Goal: Task Accomplishment & Management: Complete application form

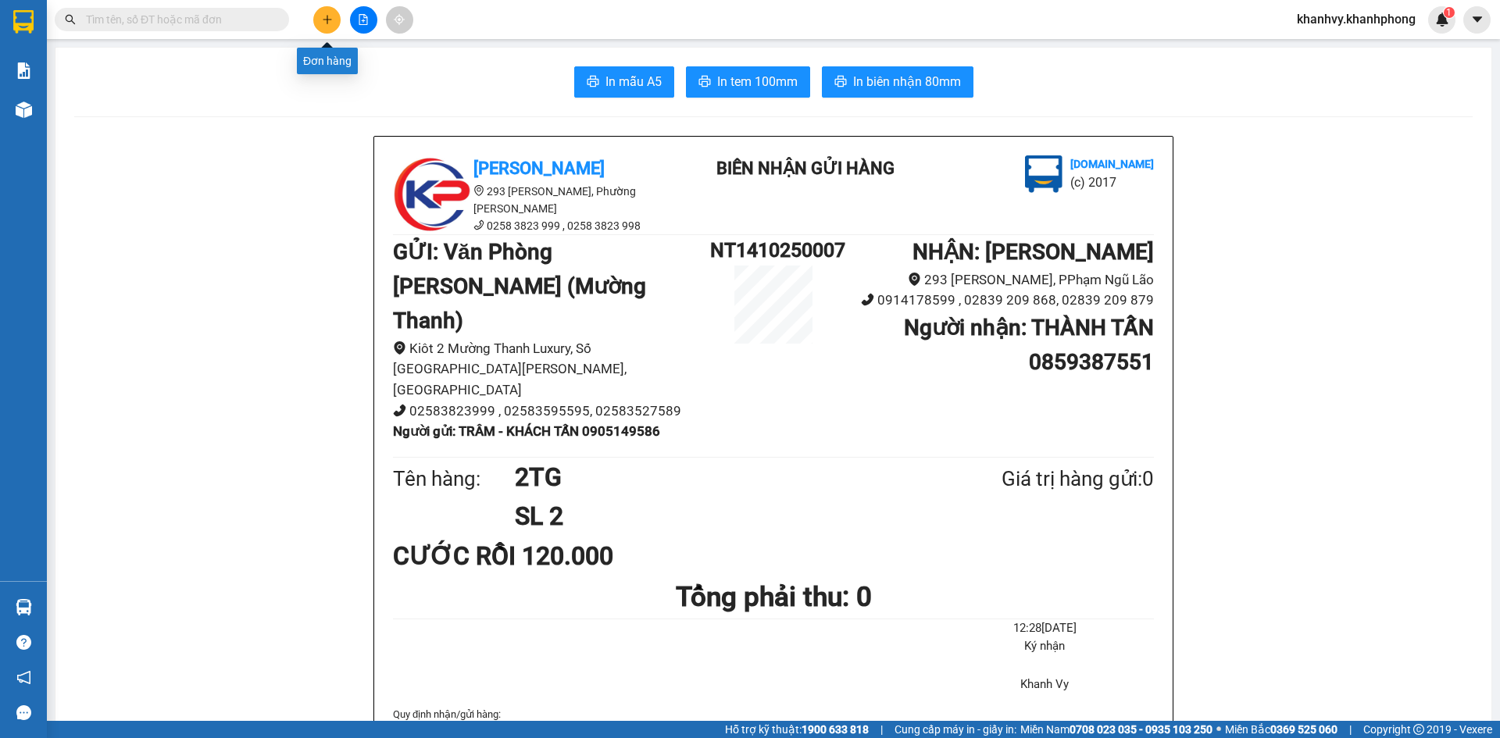
click at [331, 16] on icon "plus" at bounding box center [327, 19] width 11 height 11
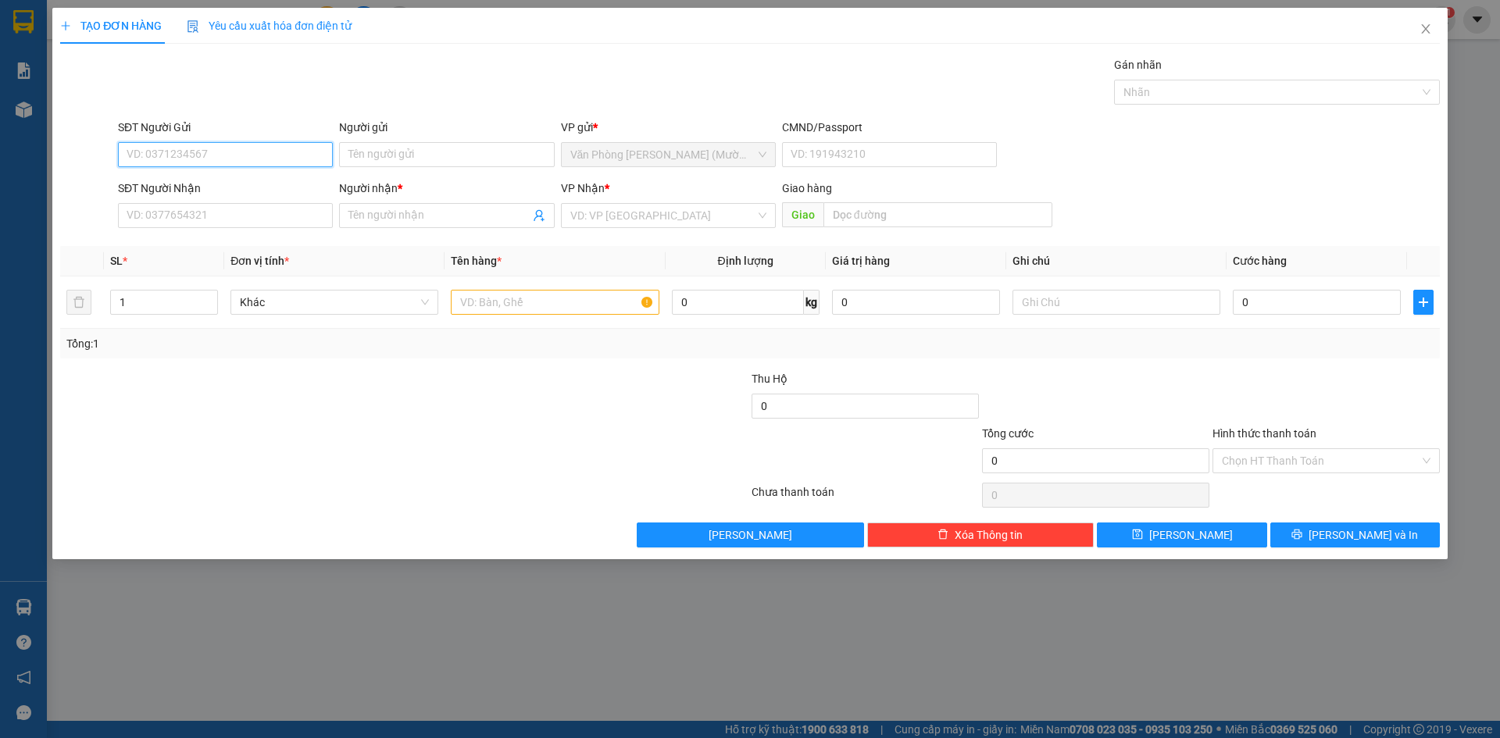
click at [209, 152] on input "SĐT Người Gửi" at bounding box center [225, 154] width 215 height 25
type input "0913400895"
click at [255, 183] on div "0913400895 - THẢO" at bounding box center [225, 185] width 196 height 17
type input "THẢO"
type input "0913400895"
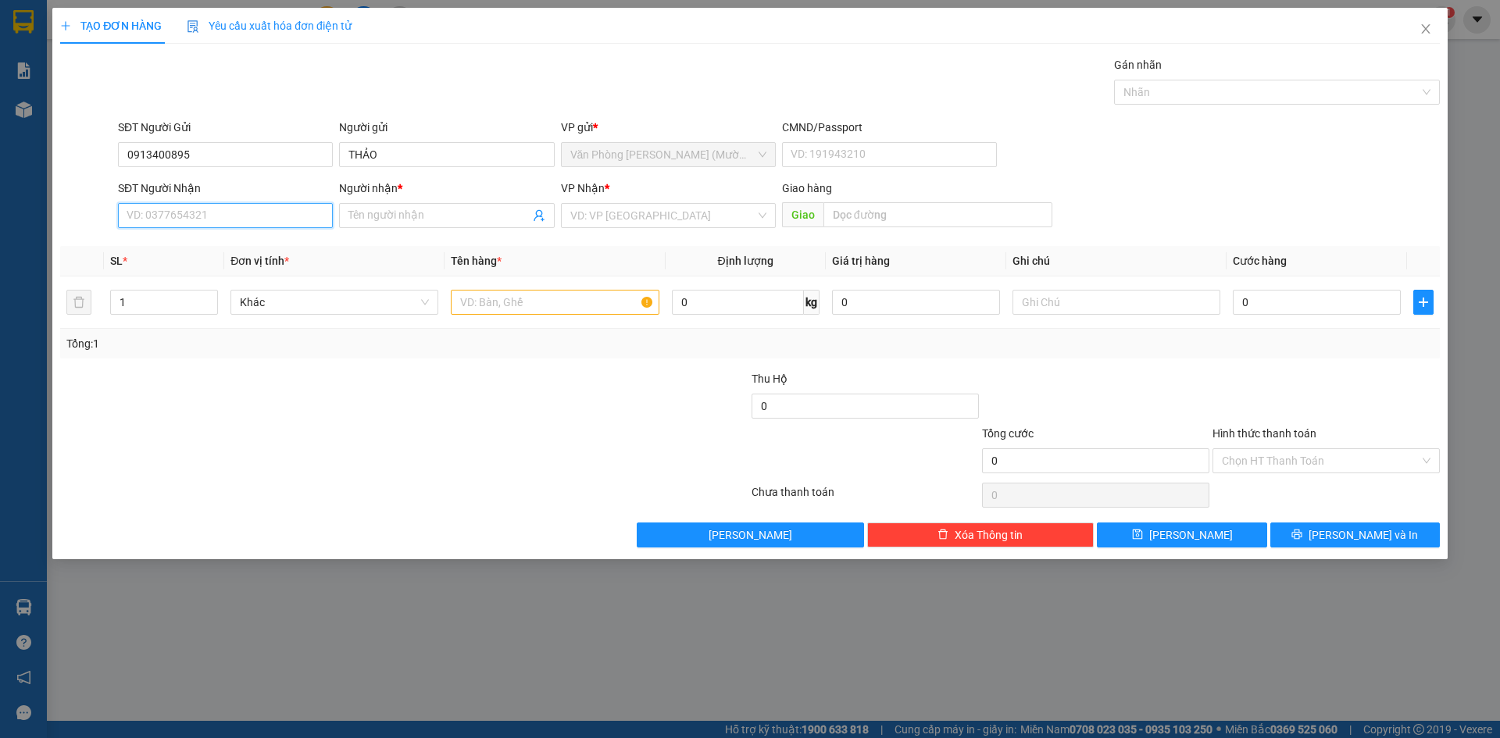
click at [248, 227] on input "SĐT Người Nhận" at bounding box center [225, 215] width 215 height 25
click at [151, 220] on input "076996488" at bounding box center [225, 215] width 215 height 25
type input "0769496488"
click at [409, 217] on input "Người nhận *" at bounding box center [438, 215] width 180 height 17
type input "TRÂN ANH"
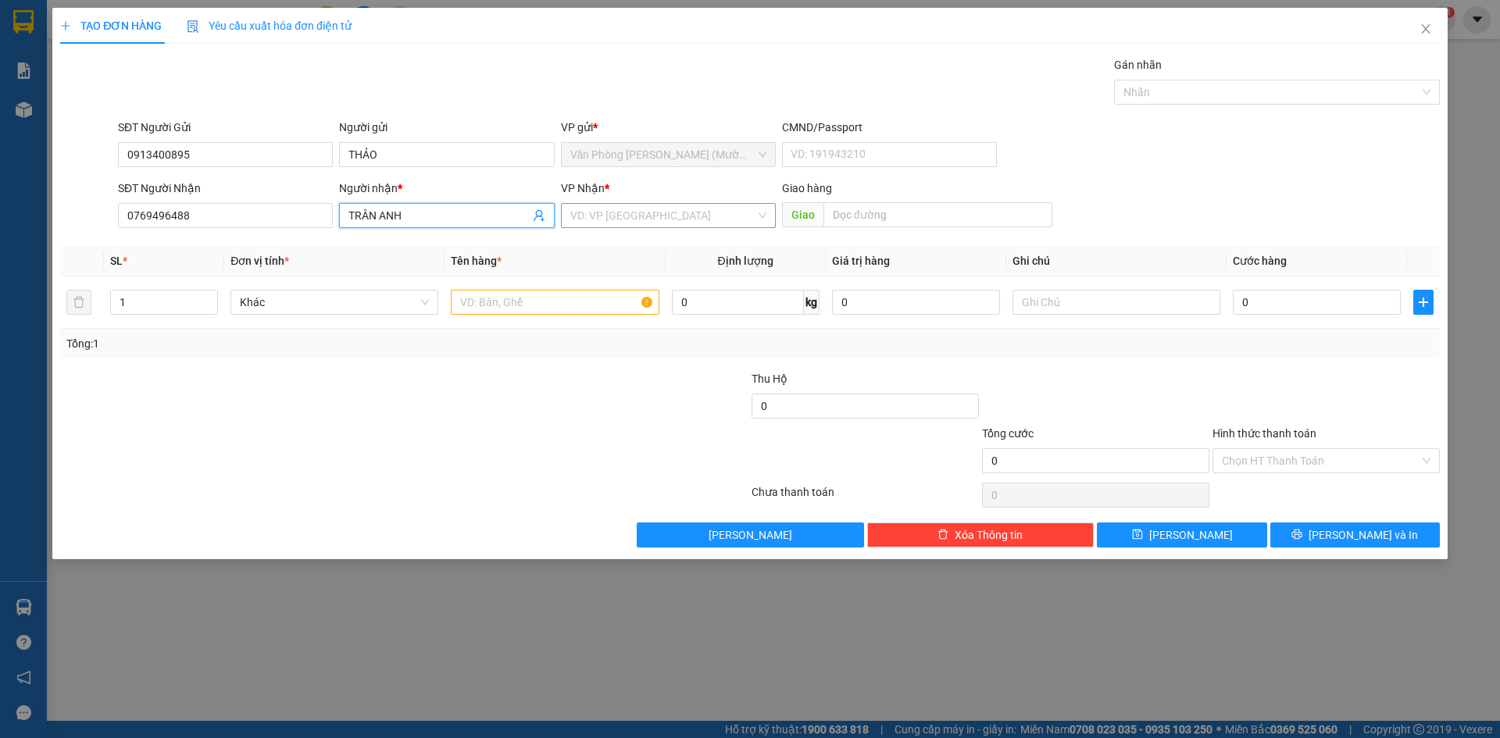
click at [654, 222] on input "search" at bounding box center [662, 215] width 185 height 23
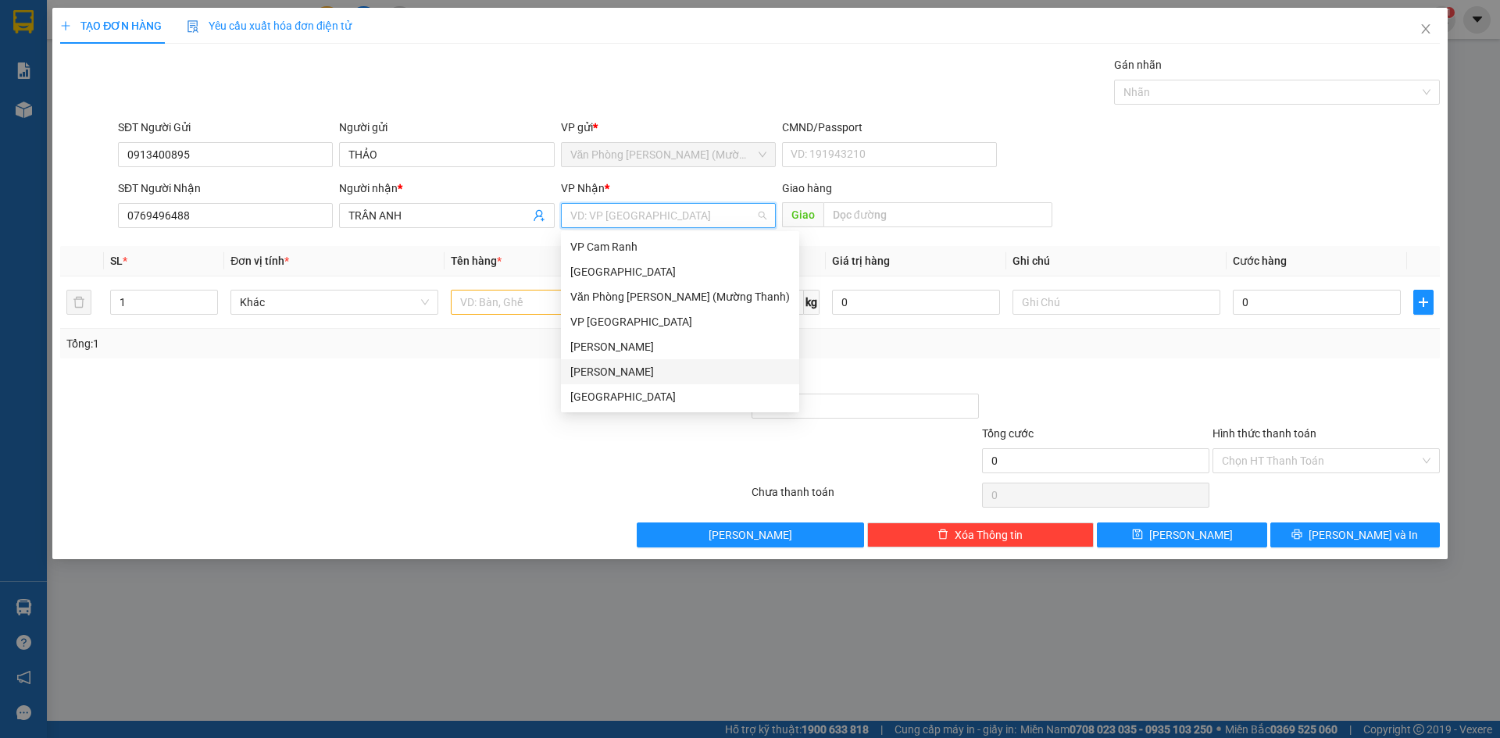
drag, startPoint x: 615, startPoint y: 368, endPoint x: 580, endPoint y: 359, distance: 36.4
click at [614, 369] on div "[PERSON_NAME]" at bounding box center [679, 371] width 219 height 17
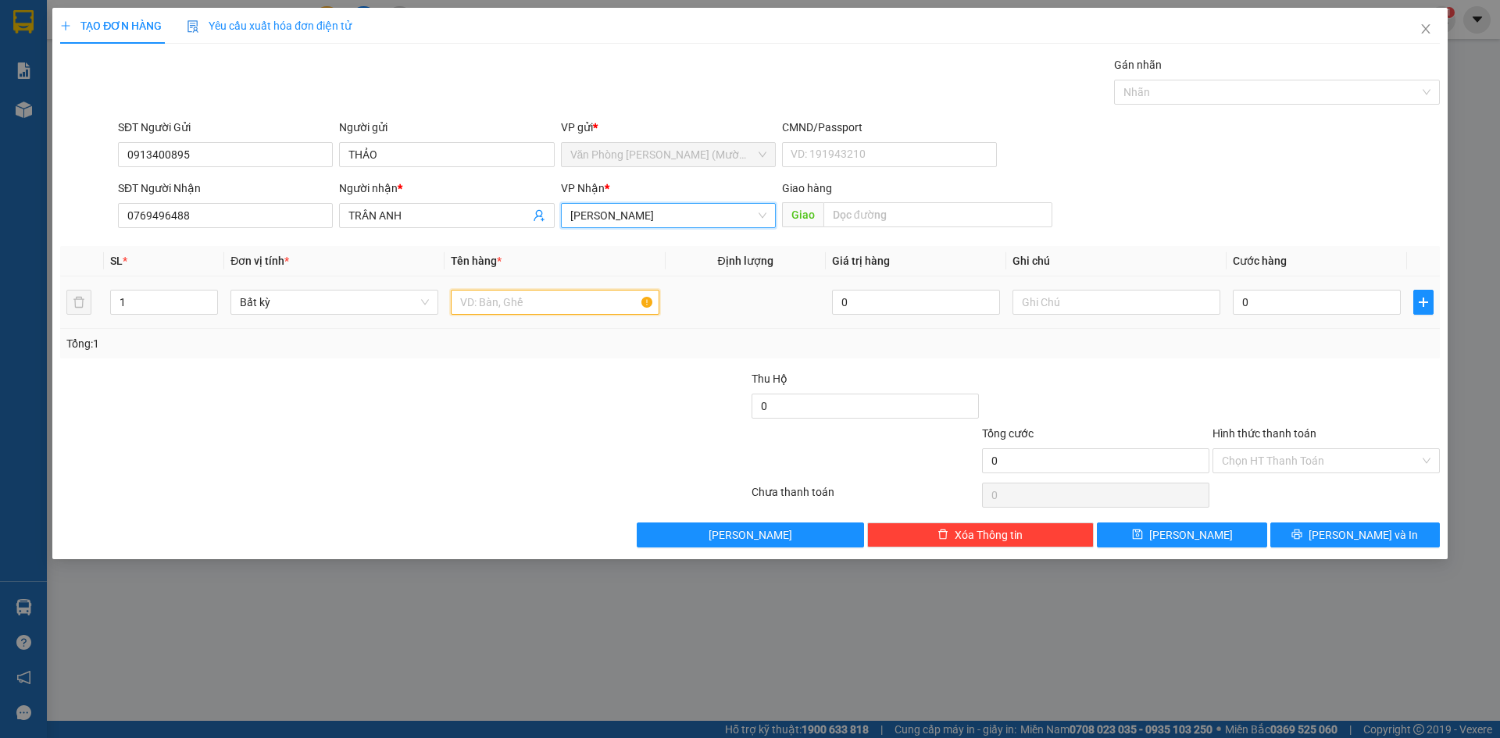
click at [515, 301] on input "text" at bounding box center [555, 302] width 208 height 25
type input "HS"
click at [1330, 308] on input "0" at bounding box center [1317, 302] width 168 height 25
type input "2"
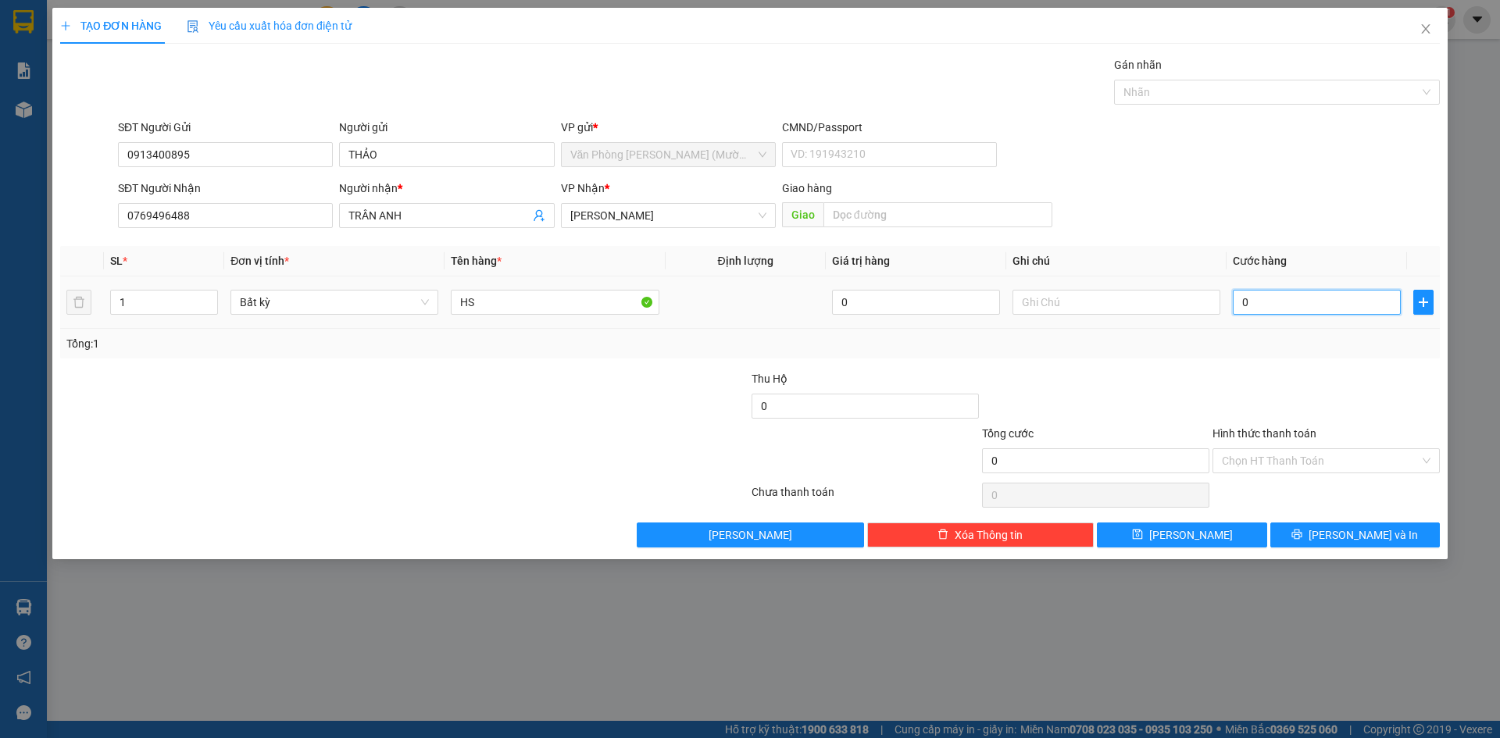
type input "2"
type input "20"
type input "20.000"
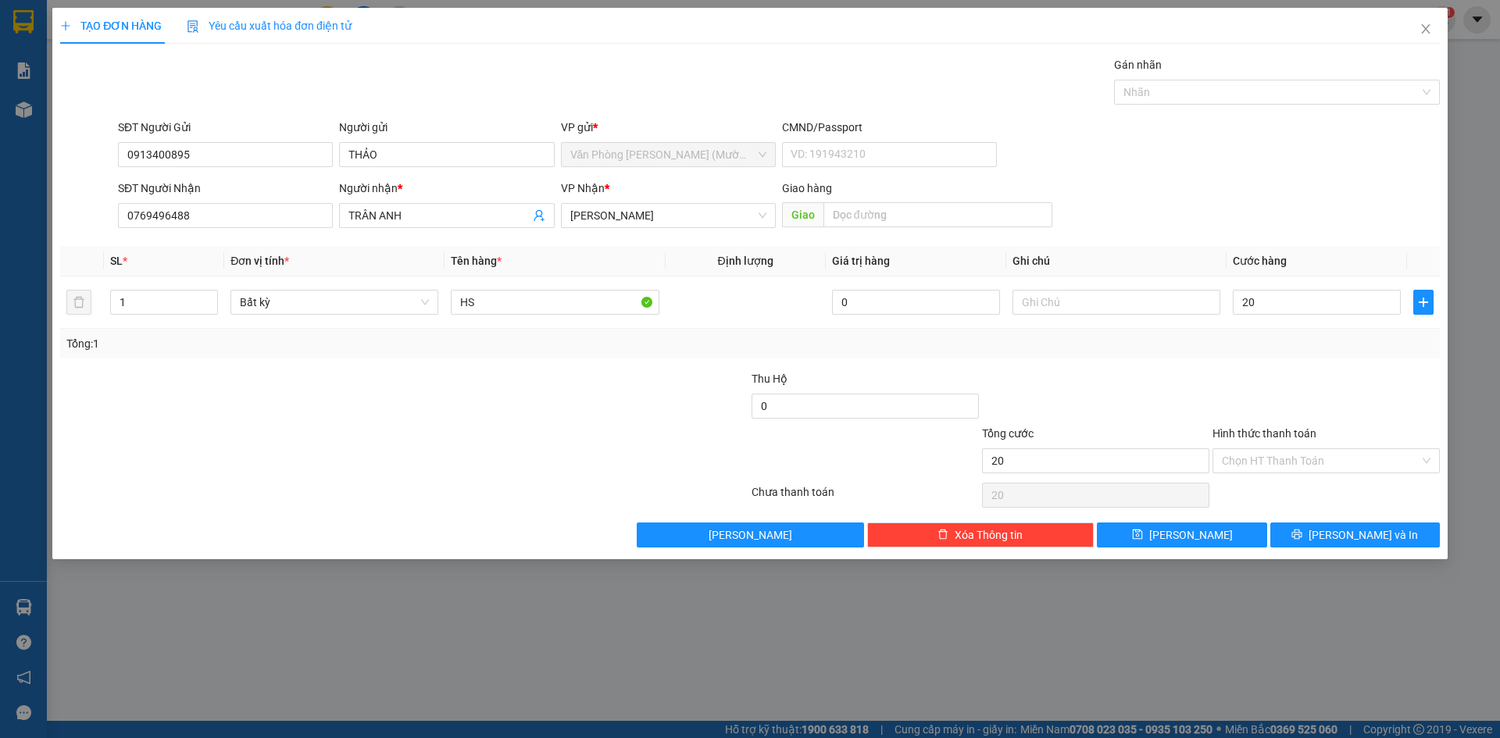
type input "20.000"
drag, startPoint x: 1333, startPoint y: 405, endPoint x: 1320, endPoint y: 473, distance: 69.9
click at [1334, 405] on div at bounding box center [1326, 397] width 230 height 55
click at [1322, 461] on input "Hình thức thanh toán" at bounding box center [1321, 460] width 198 height 23
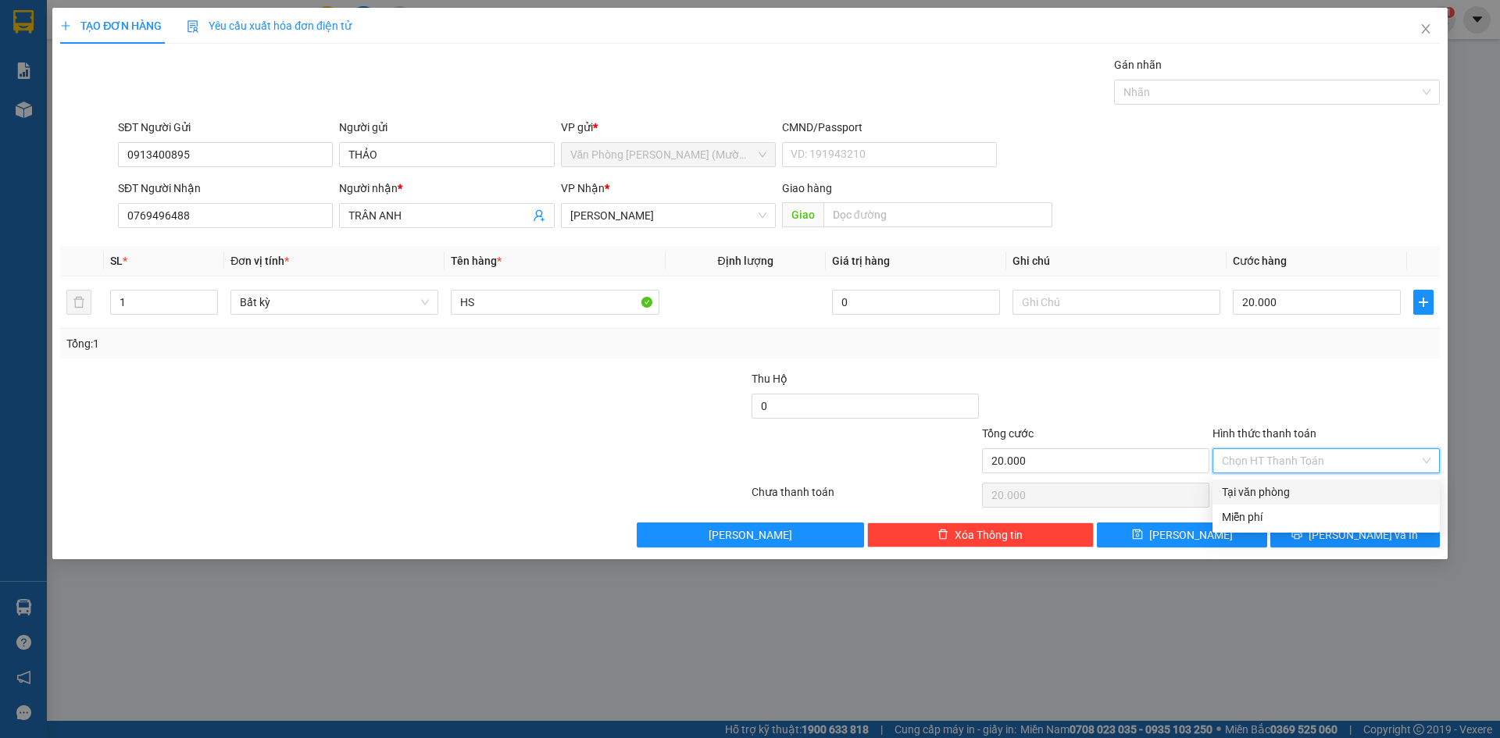
click at [1304, 496] on div "Tại văn phòng" at bounding box center [1326, 491] width 209 height 17
type input "0"
click at [1302, 538] on icon "printer" at bounding box center [1296, 534] width 11 height 11
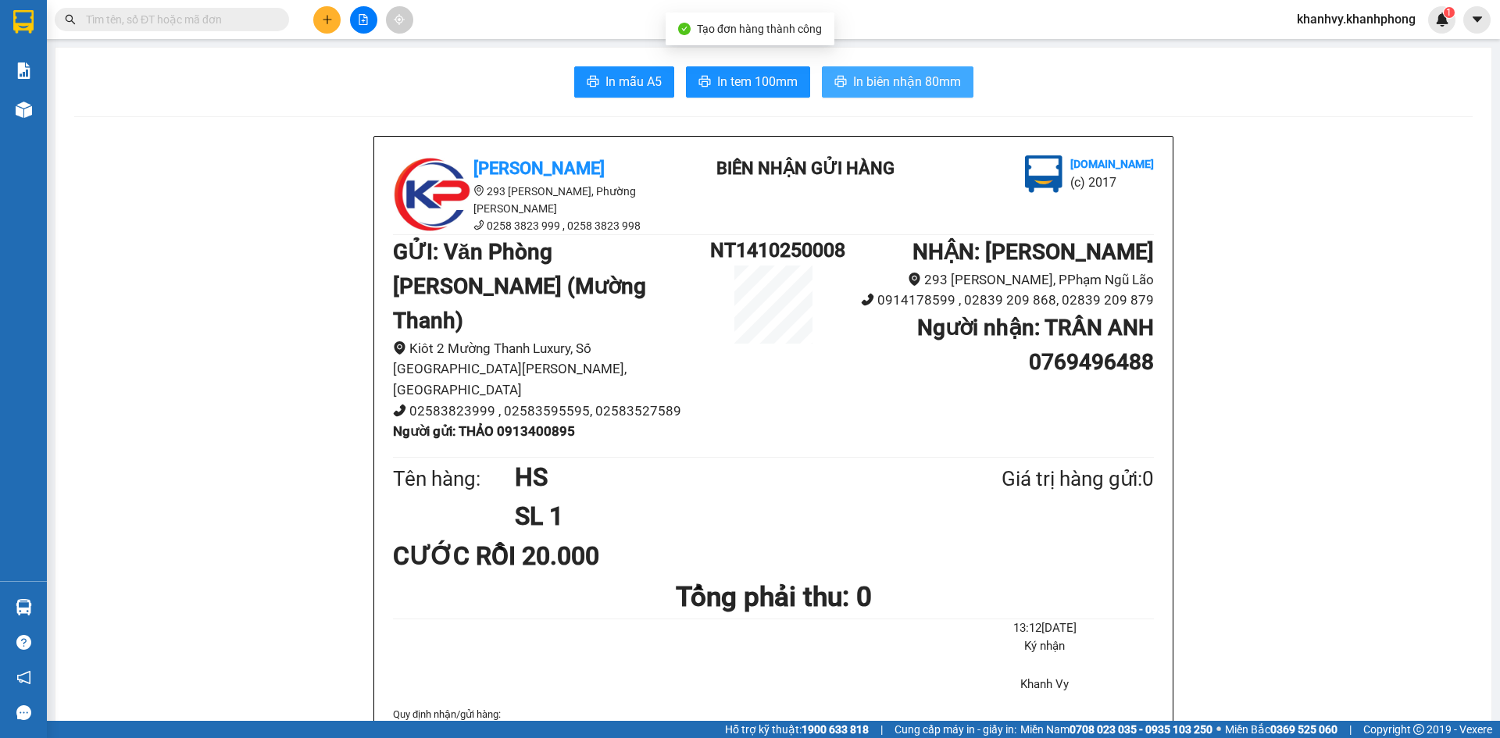
click at [938, 93] on button "In biên nhận 80mm" at bounding box center [898, 81] width 152 height 31
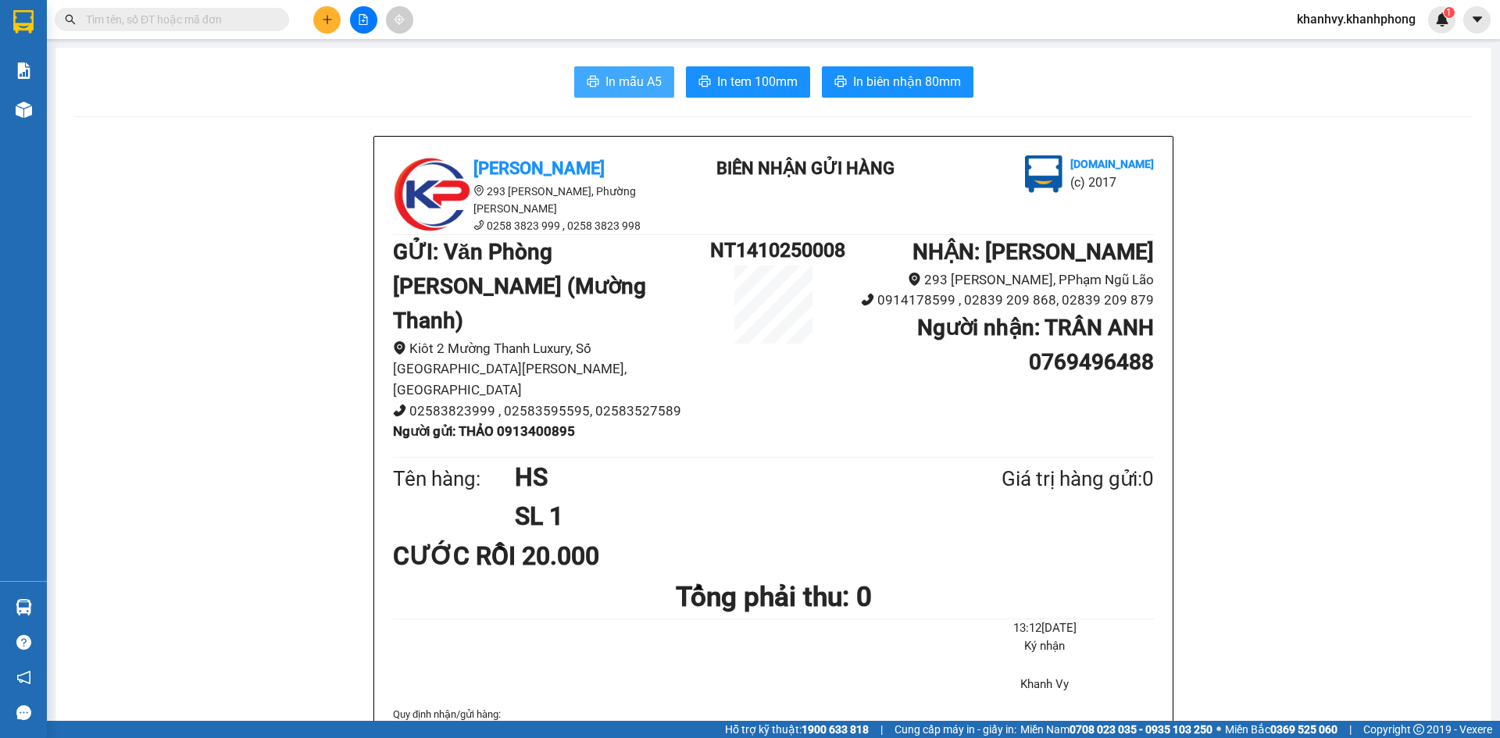
click at [623, 82] on span "In mẫu A5" at bounding box center [633, 82] width 56 height 20
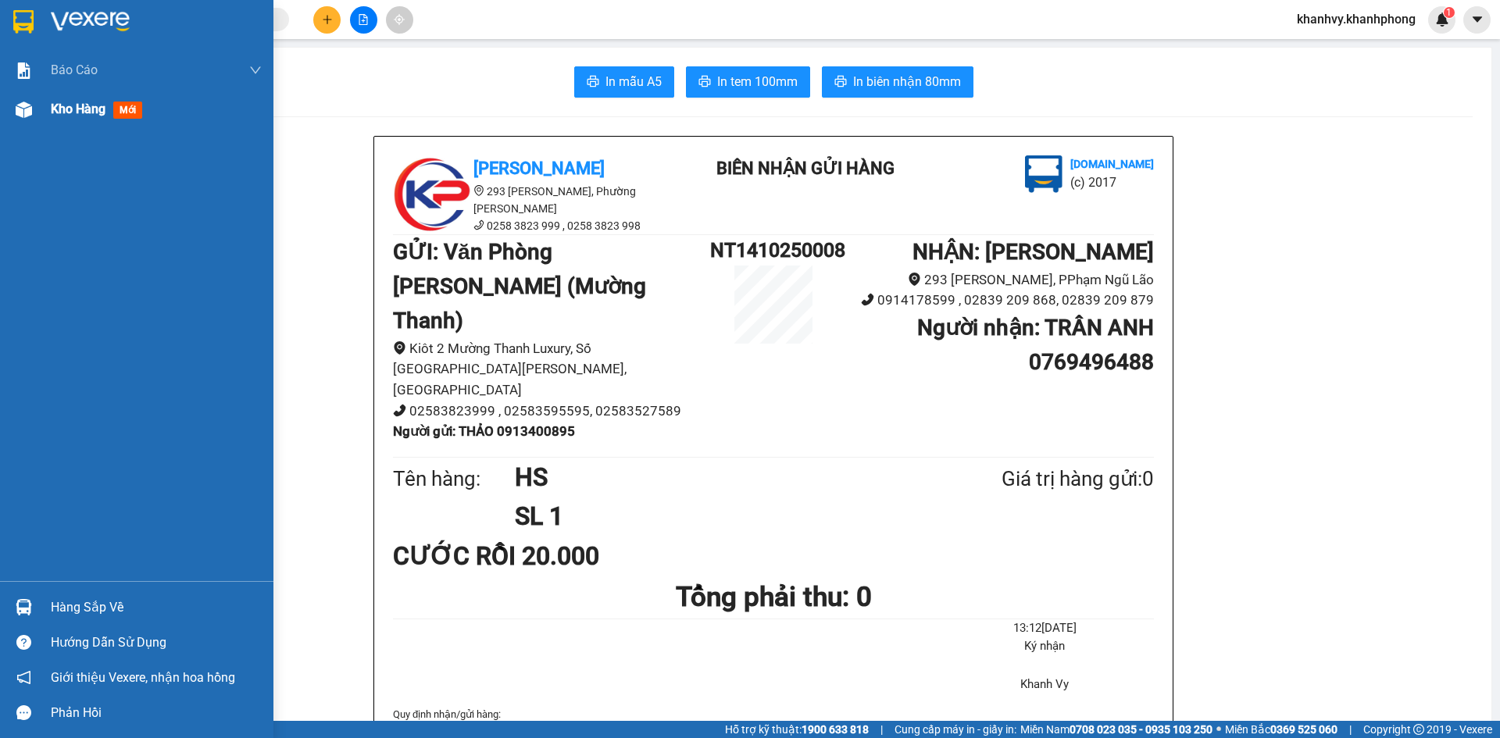
click at [57, 114] on span "Kho hàng" at bounding box center [78, 109] width 55 height 15
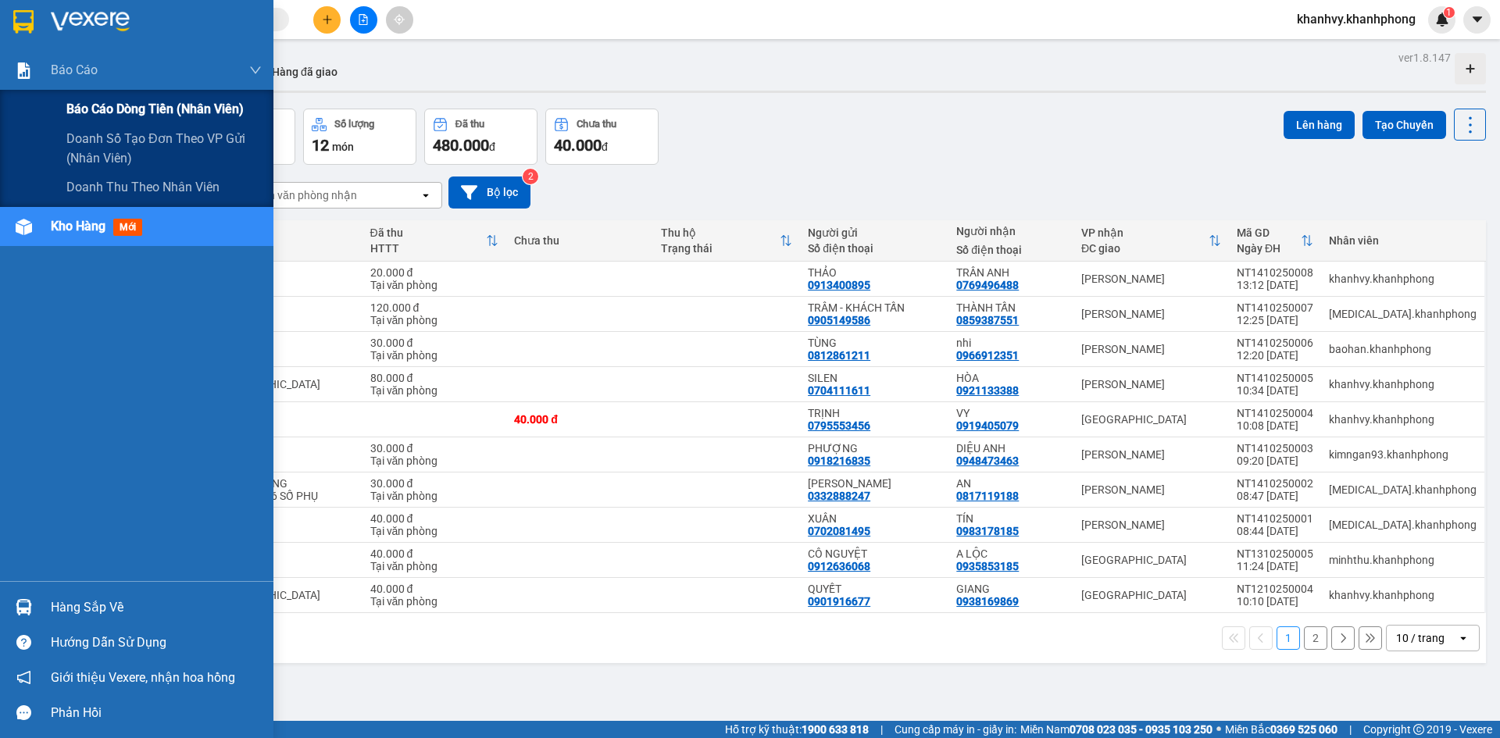
click at [84, 105] on span "Báo cáo dòng tiền (nhân viên)" at bounding box center [154, 109] width 177 height 20
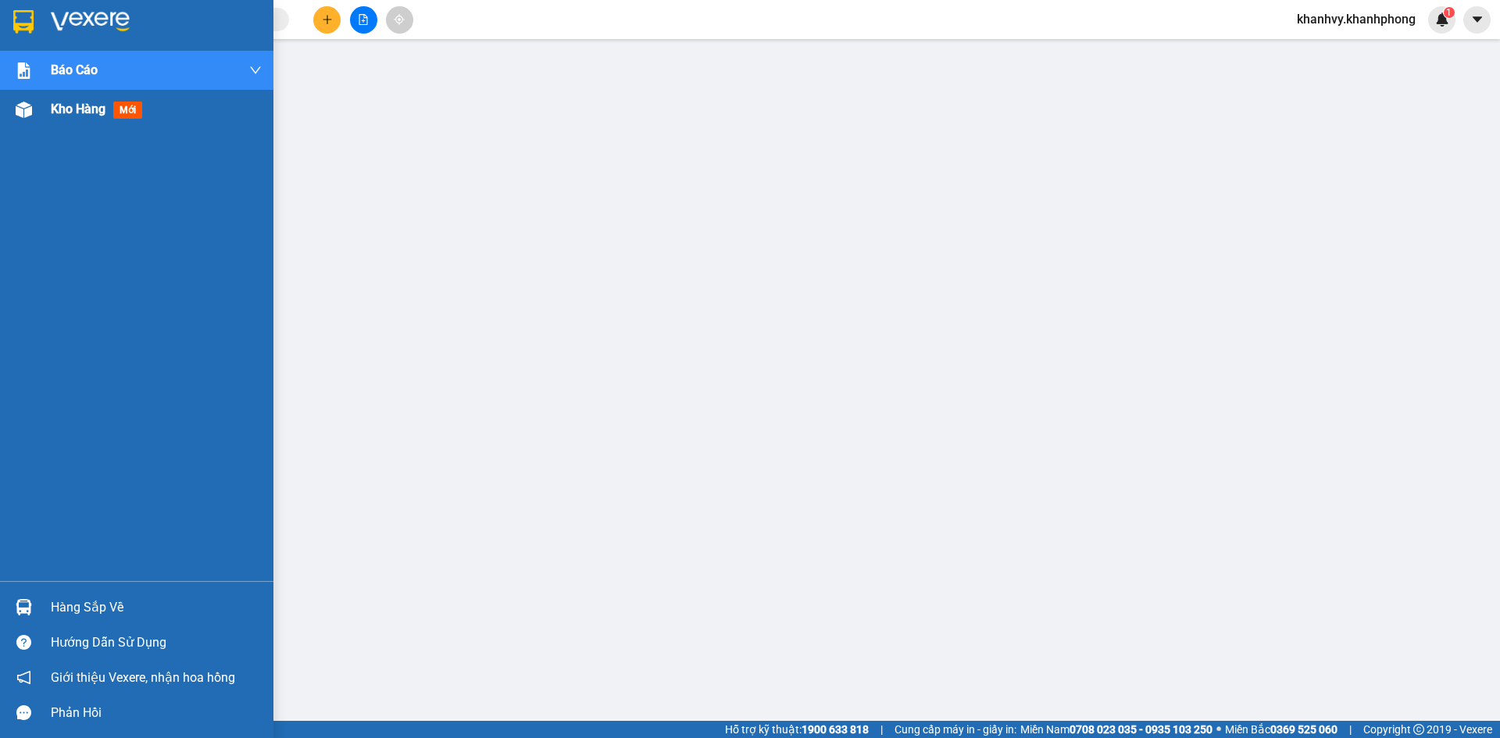
click at [61, 114] on span "Kho hàng" at bounding box center [78, 109] width 55 height 15
